Goal: Consume media (video, audio): Consume media (video, audio)

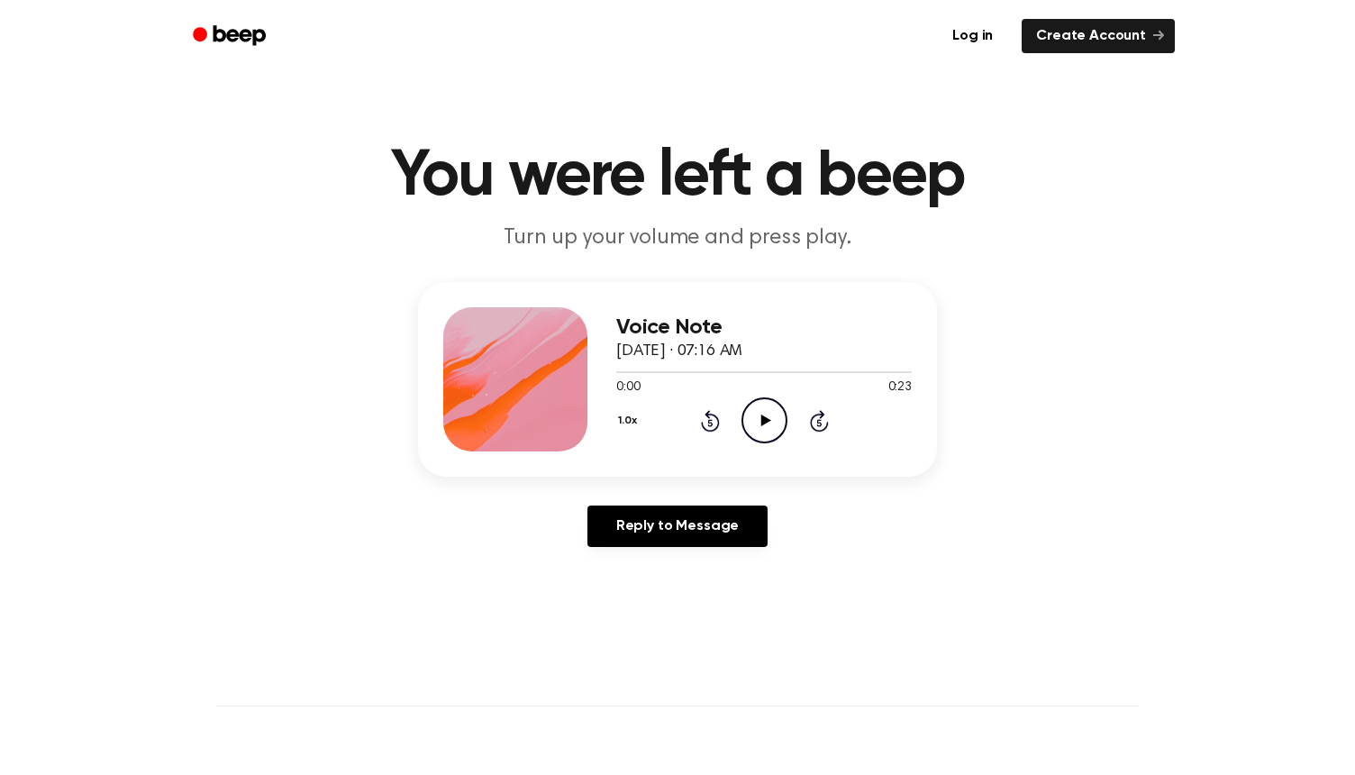
click at [761, 414] on icon at bounding box center [765, 420] width 10 height 12
click at [752, 430] on icon "Play Audio" at bounding box center [765, 420] width 46 height 46
click at [754, 409] on icon "Play Audio" at bounding box center [765, 420] width 46 height 46
